Goal: Information Seeking & Learning: Find contact information

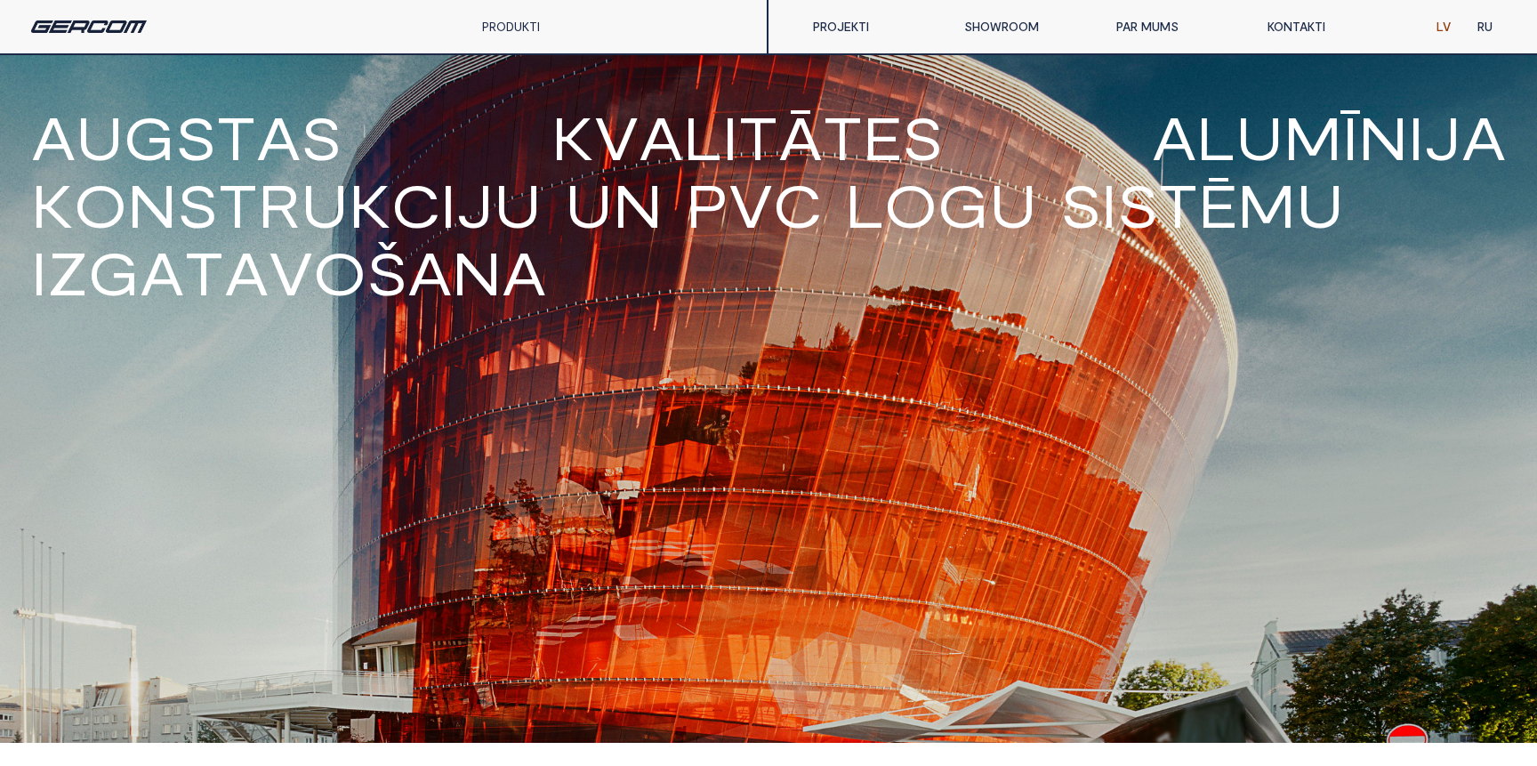
click at [1291, 27] on link "KONTAKTI" at bounding box center [1329, 27] width 151 height 36
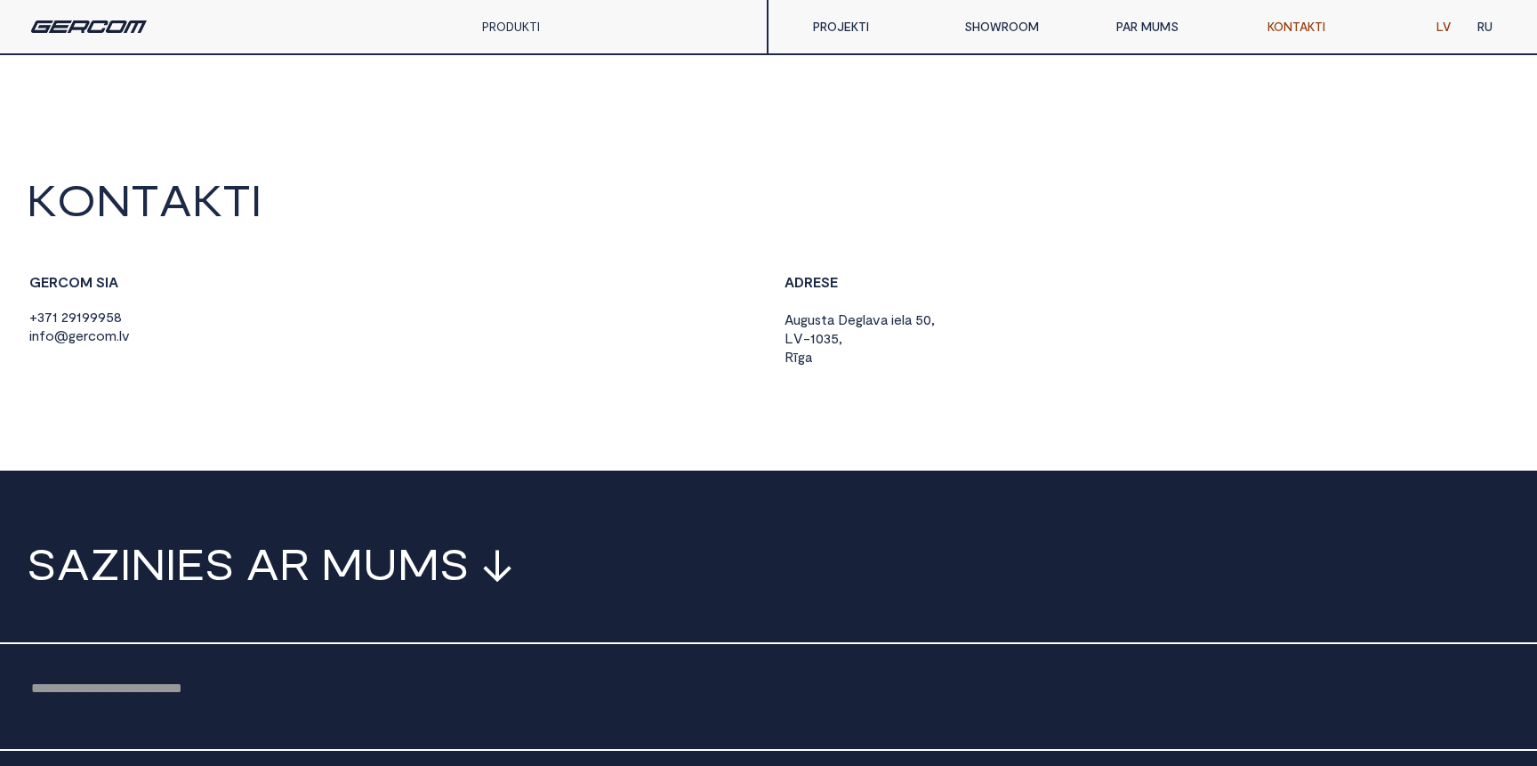
click at [211, 293] on div "G E R C O M S I A + 3 7 1 2 9 1 9 9 9 5 8 i n f o @ g e r c o m . l v" at bounding box center [391, 310] width 728 height 72
drag, startPoint x: 133, startPoint y: 277, endPoint x: 18, endPoint y: 277, distance: 115.6
copy strong "G E R C O M S I A"
drag, startPoint x: 156, startPoint y: 341, endPoint x: 28, endPoint y: 340, distance: 128.1
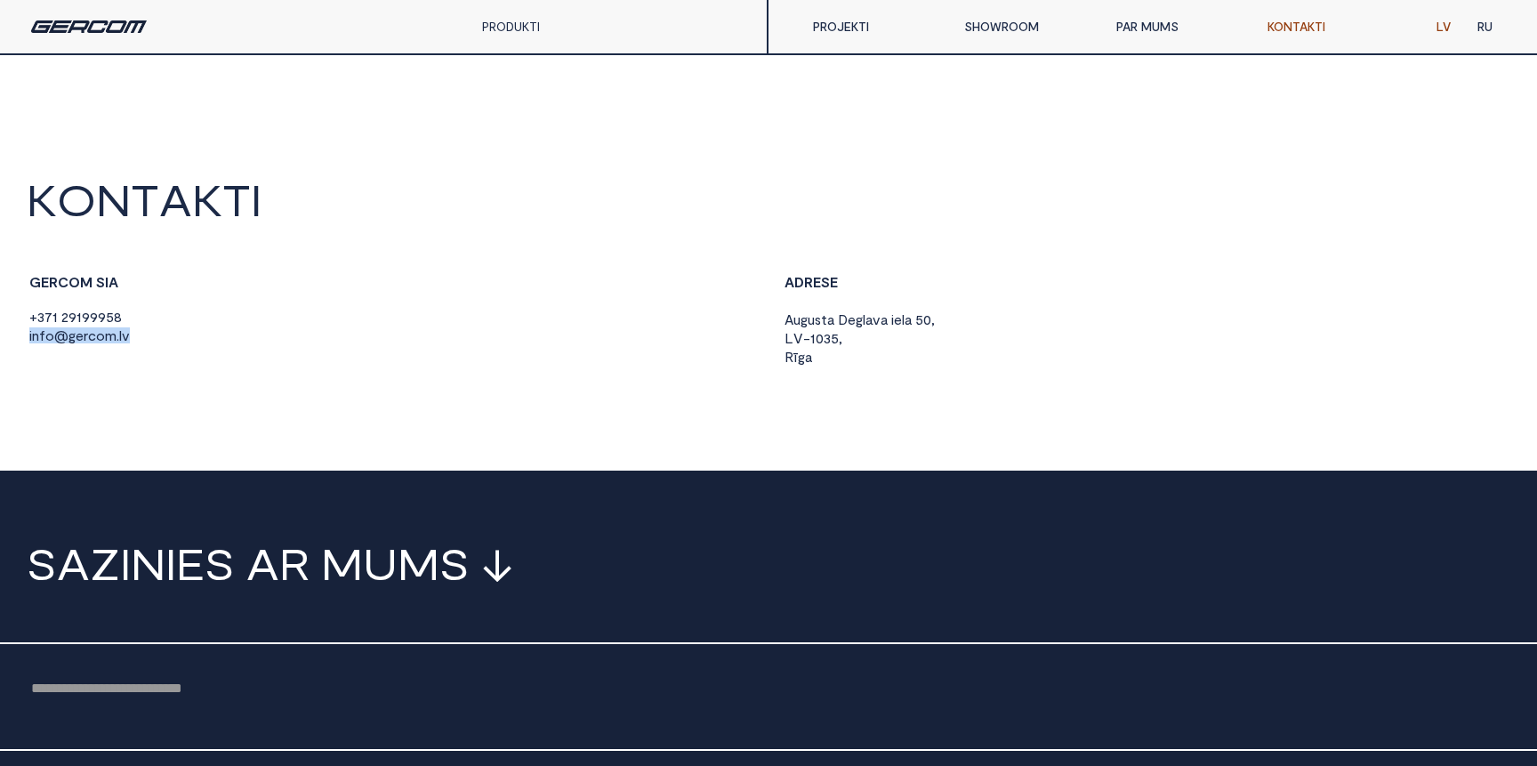
click at [28, 340] on div "G E R C O M S I A + 3 7 1 2 9 1 9 9 9 5 8 i n f o @ g e r c o m . l v" at bounding box center [391, 310] width 728 height 72
copy span "i n f o @ g e r c o m . l v"
